Goal: Task Accomplishment & Management: Use online tool/utility

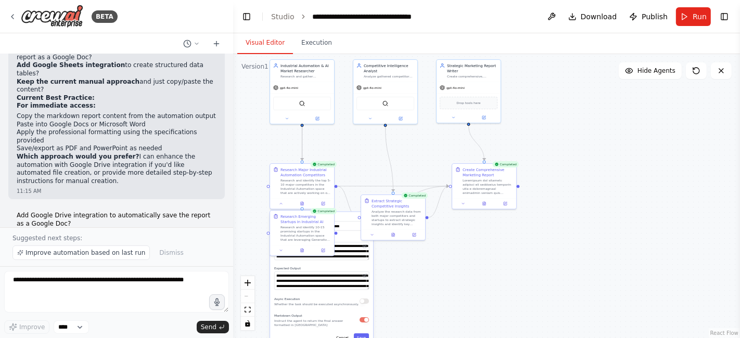
click at [4, 20] on div "BETA" at bounding box center [116, 16] width 233 height 33
click at [11, 16] on icon at bounding box center [12, 16] width 8 height 8
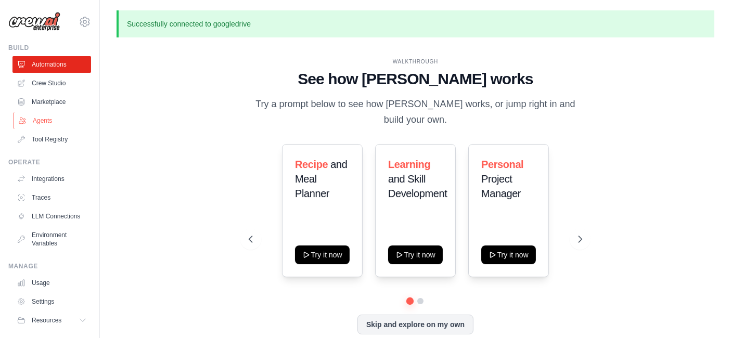
click at [43, 121] on link "Agents" at bounding box center [53, 120] width 79 height 17
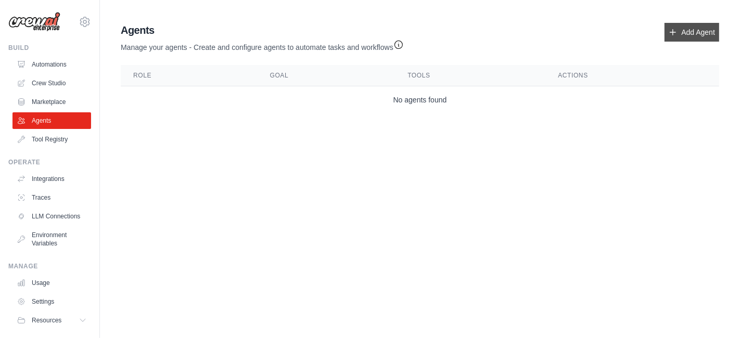
click at [691, 29] on link "Add Agent" at bounding box center [692, 32] width 55 height 19
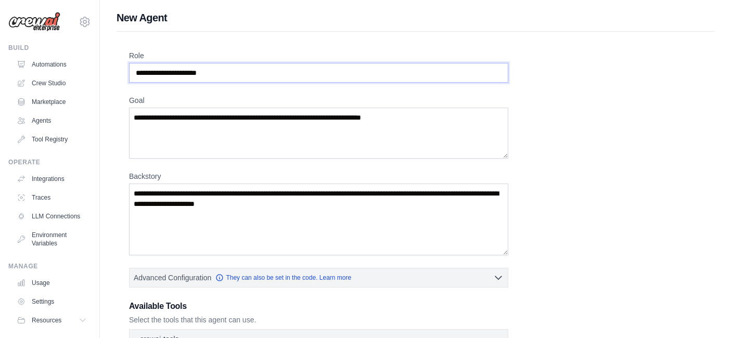
click at [213, 78] on input "Role" at bounding box center [318, 73] width 379 height 20
click at [296, 120] on textarea "Goal" at bounding box center [318, 133] width 379 height 51
